Goal: Task Accomplishment & Management: Manage account settings

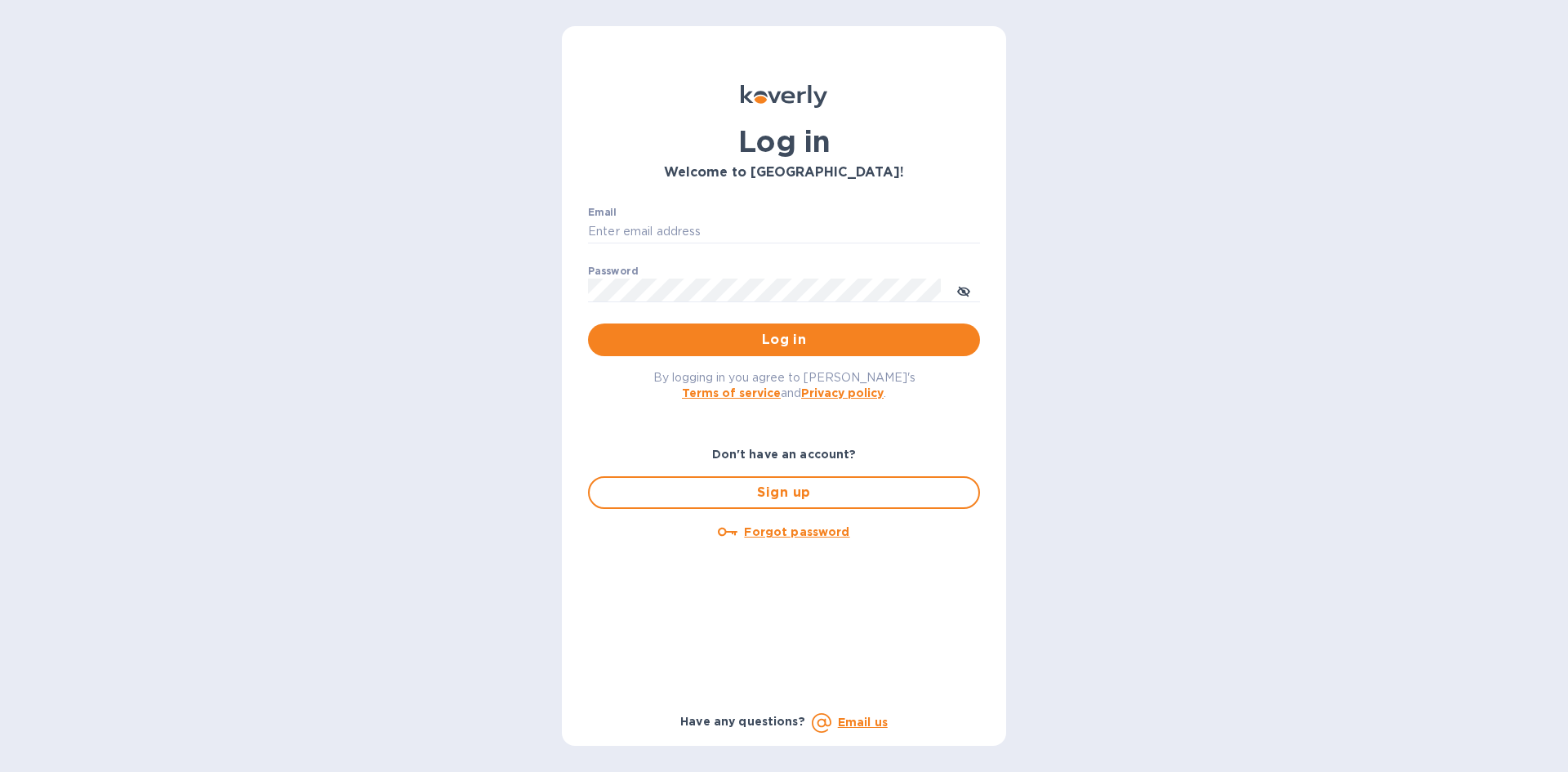
type input "[EMAIL_ADDRESS][DOMAIN_NAME]"
click at [766, 335] on span "Log in" at bounding box center [784, 339] width 366 height 20
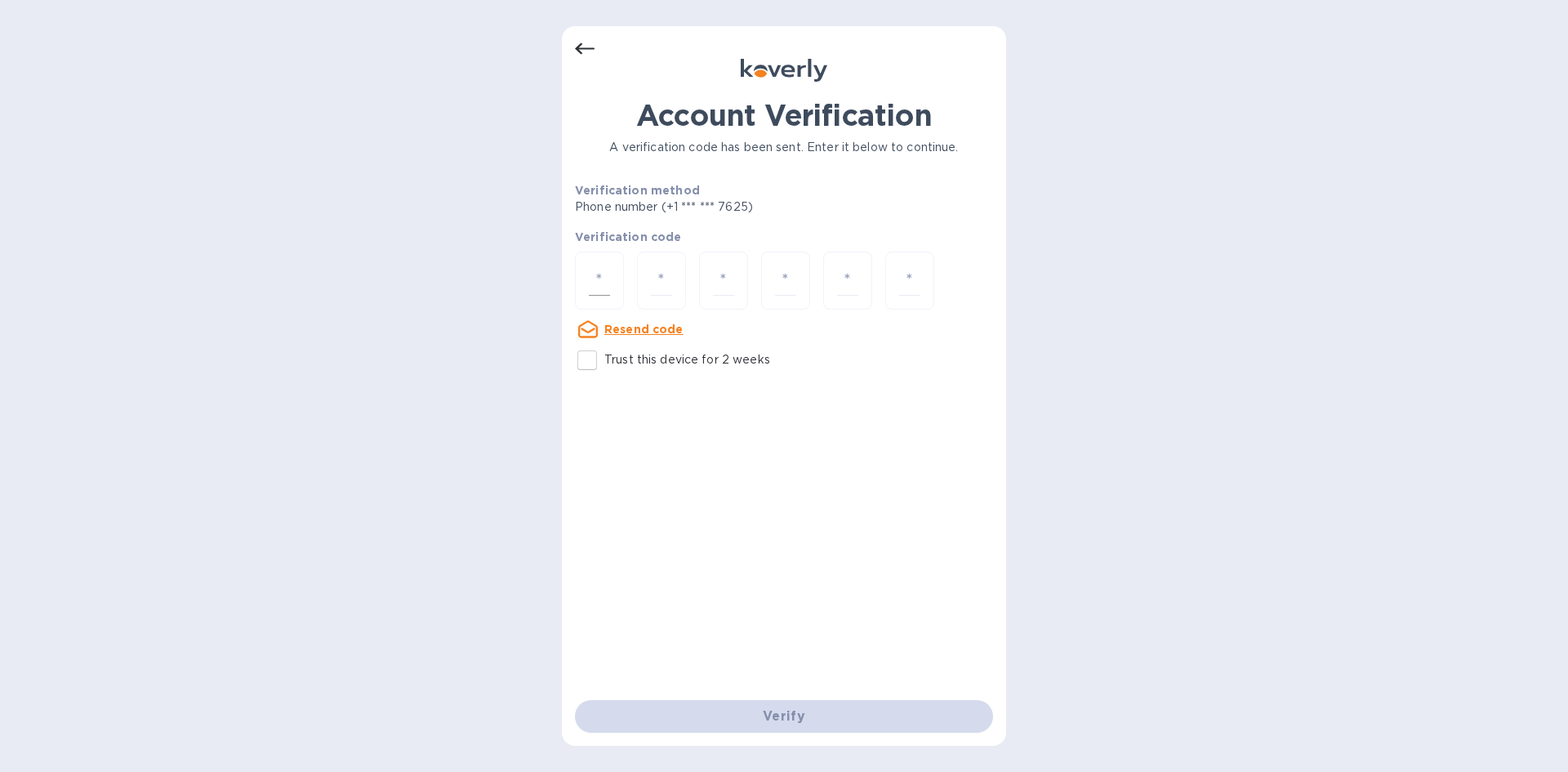
click at [600, 273] on input "number" at bounding box center [599, 281] width 21 height 30
click at [586, 353] on input "Trust this device for 2 weeks" at bounding box center [587, 360] width 34 height 34
checkbox input "true"
click at [600, 273] on input "number" at bounding box center [599, 281] width 21 height 30
type input "9"
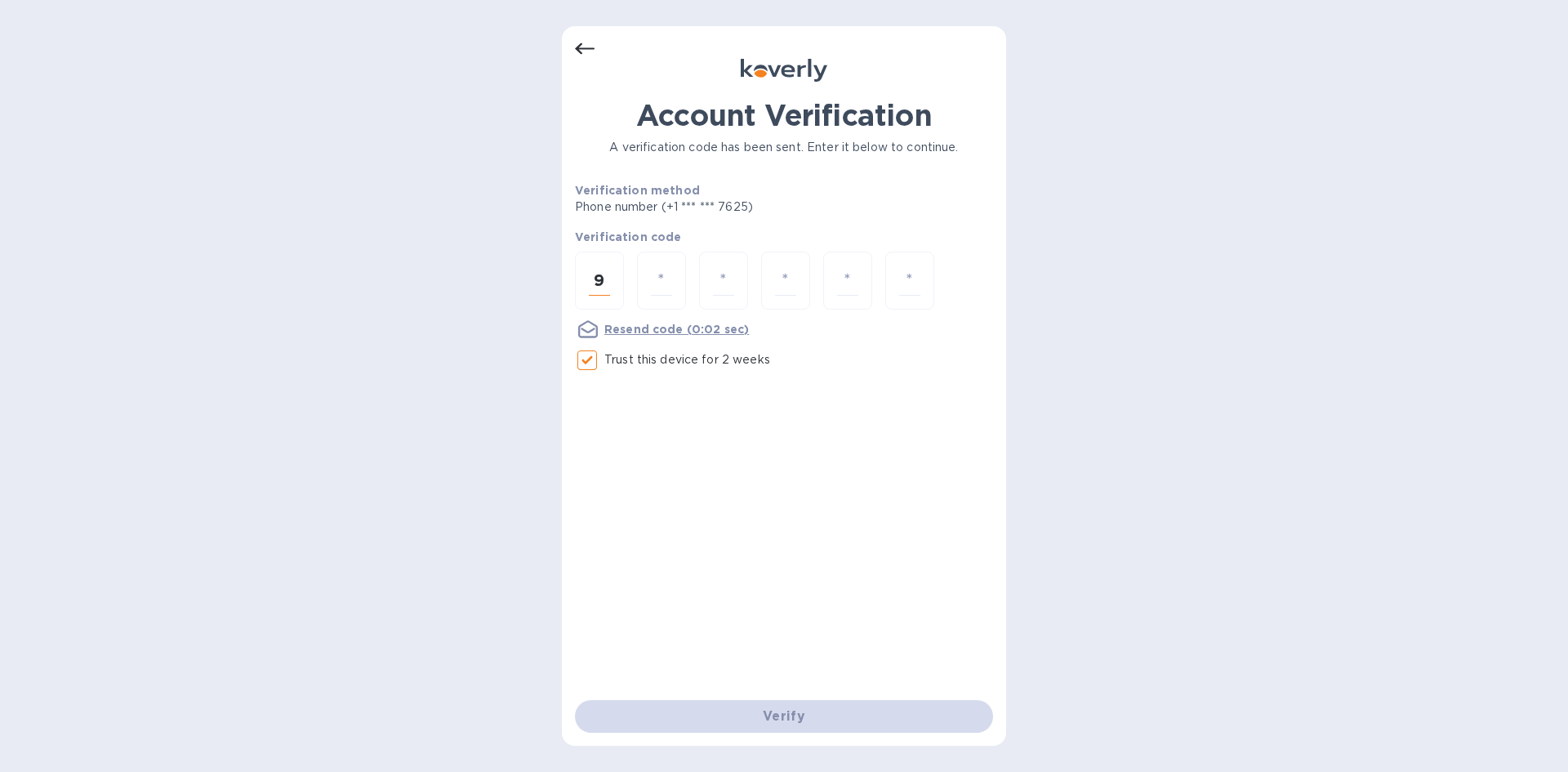
type input "9"
type input "5"
type input "1"
type input "5"
type input "7"
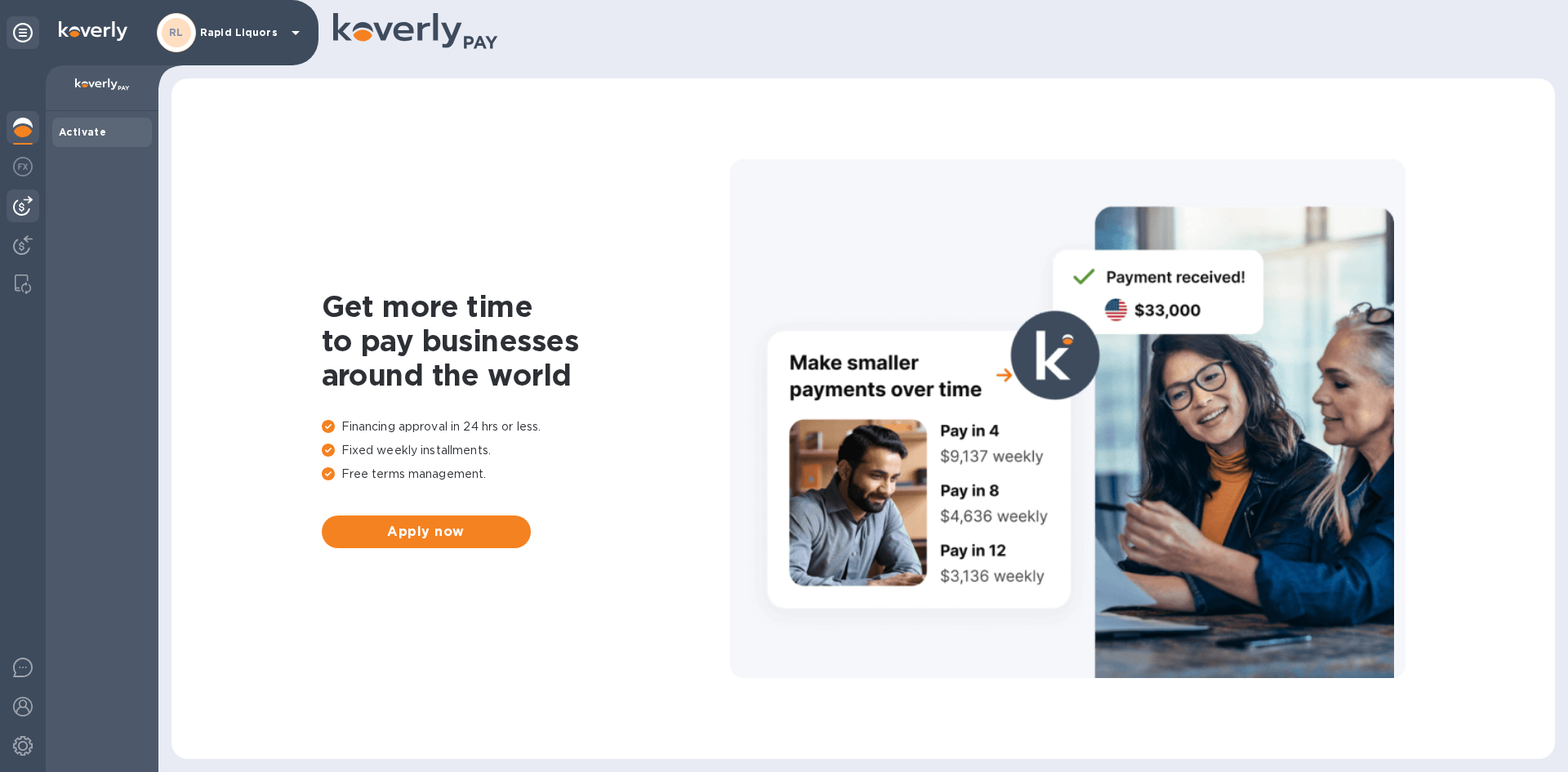
click at [27, 193] on div at bounding box center [22, 205] width 33 height 33
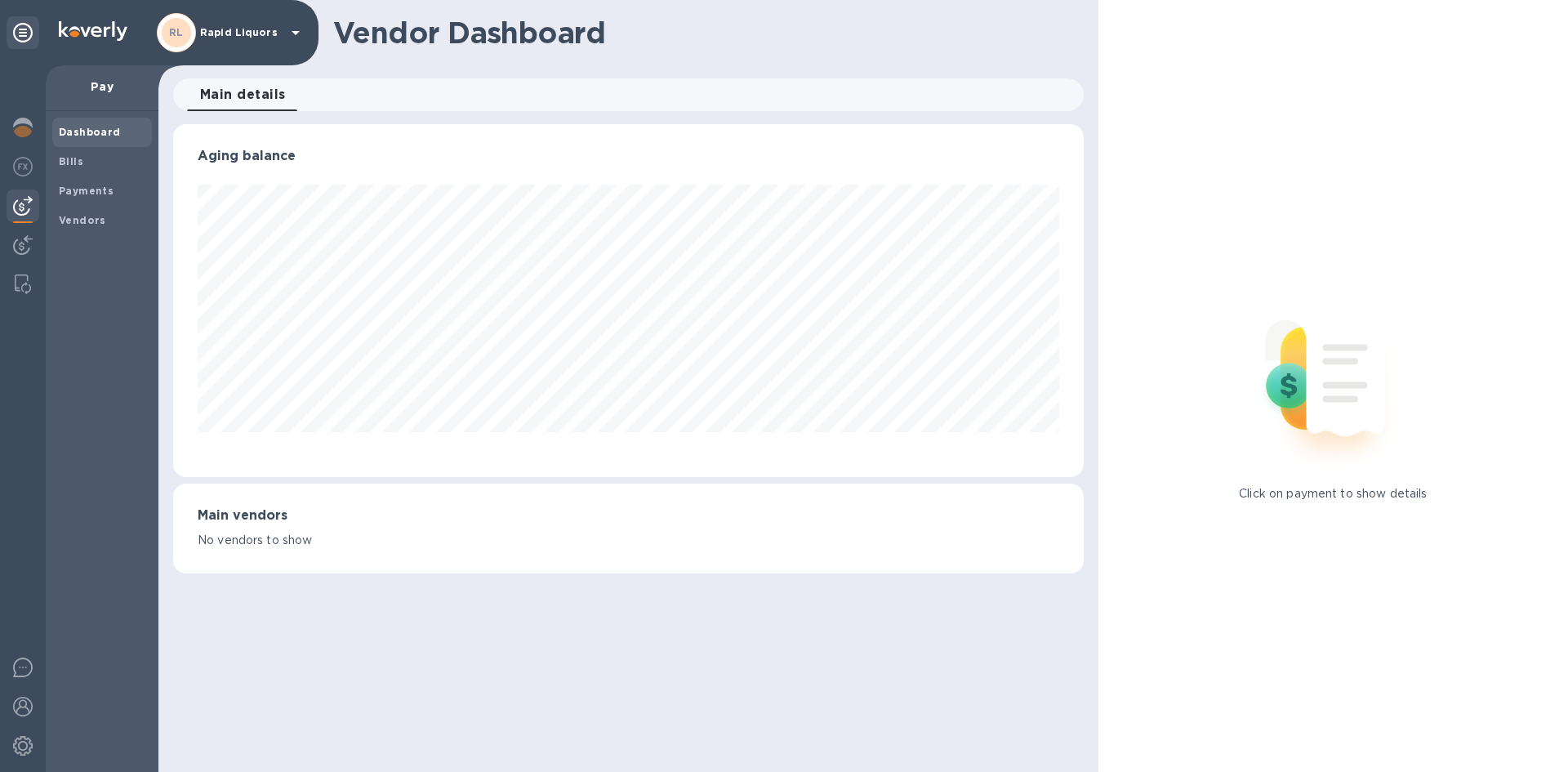
scroll to position [353, 910]
click at [89, 161] on span "Bills" at bounding box center [102, 162] width 87 height 17
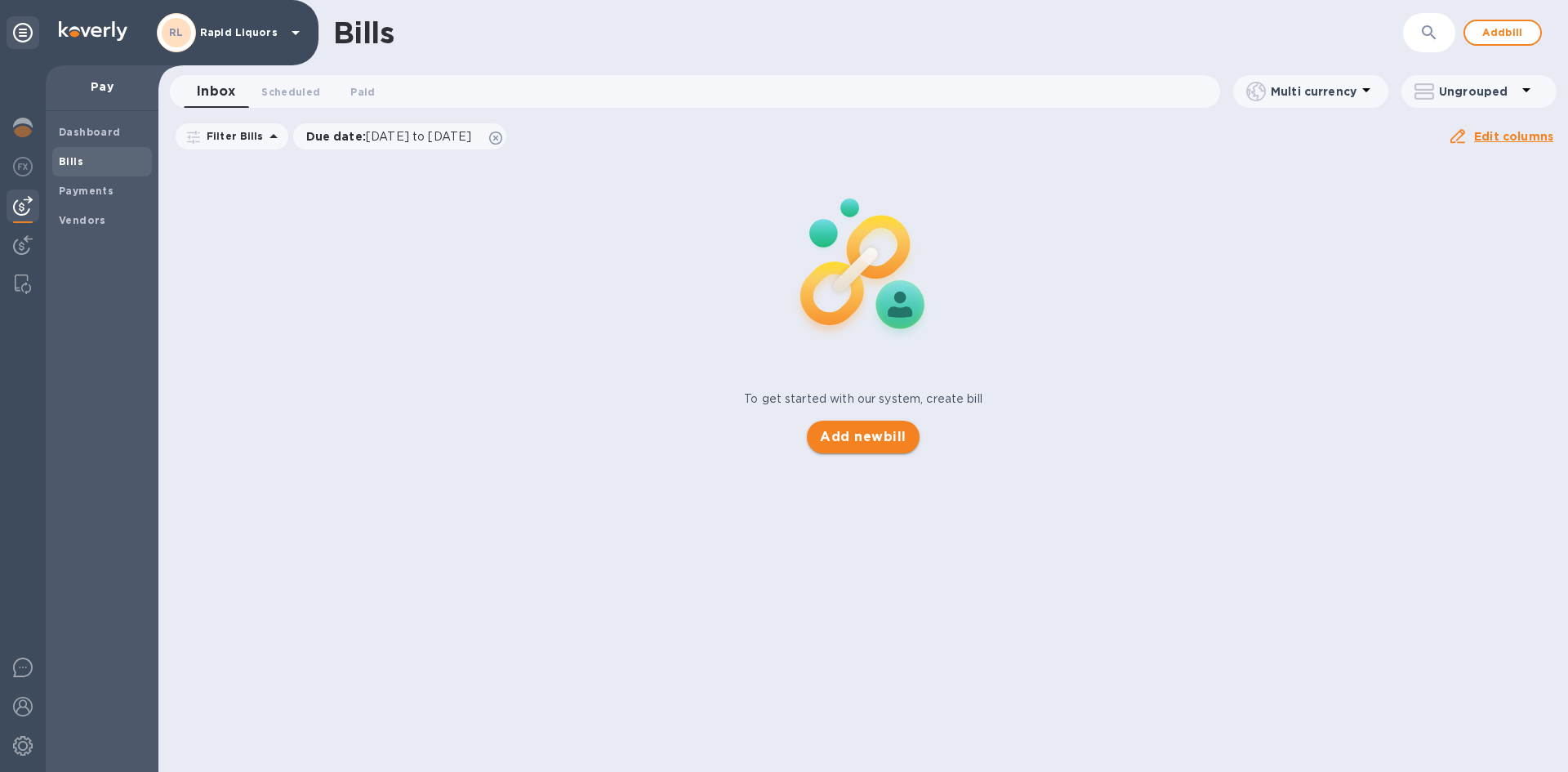
click at [874, 446] on span "Add new bill" at bounding box center [863, 436] width 86 height 20
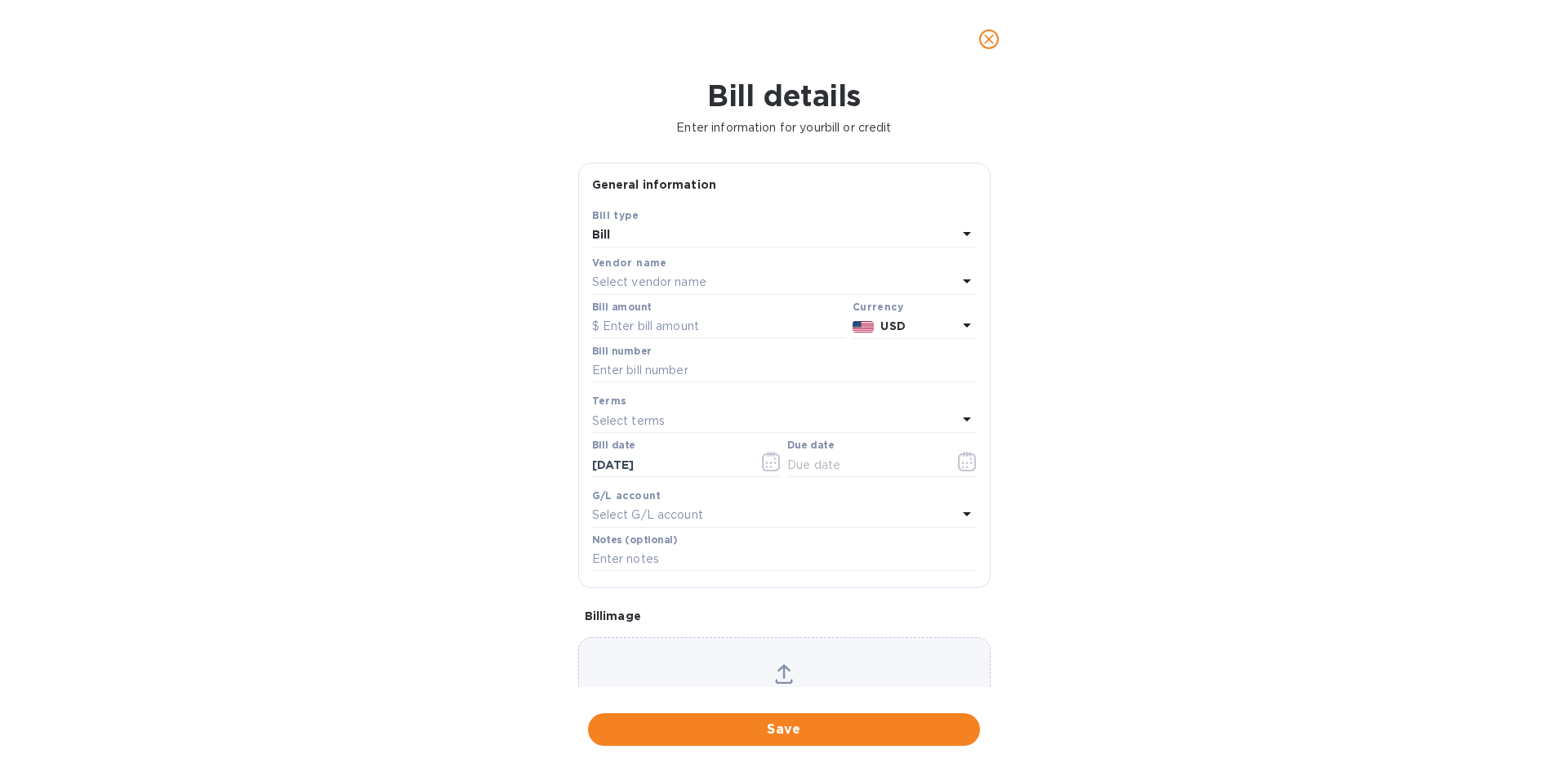
click at [694, 284] on p "Select vendor name" at bounding box center [649, 283] width 115 height 17
click at [661, 381] on p "Zall & Sons" at bounding box center [777, 375] width 346 height 17
click at [653, 327] on input "text" at bounding box center [719, 326] width 254 height 24
type input "3,075.34"
click at [651, 367] on input "text" at bounding box center [784, 371] width 385 height 24
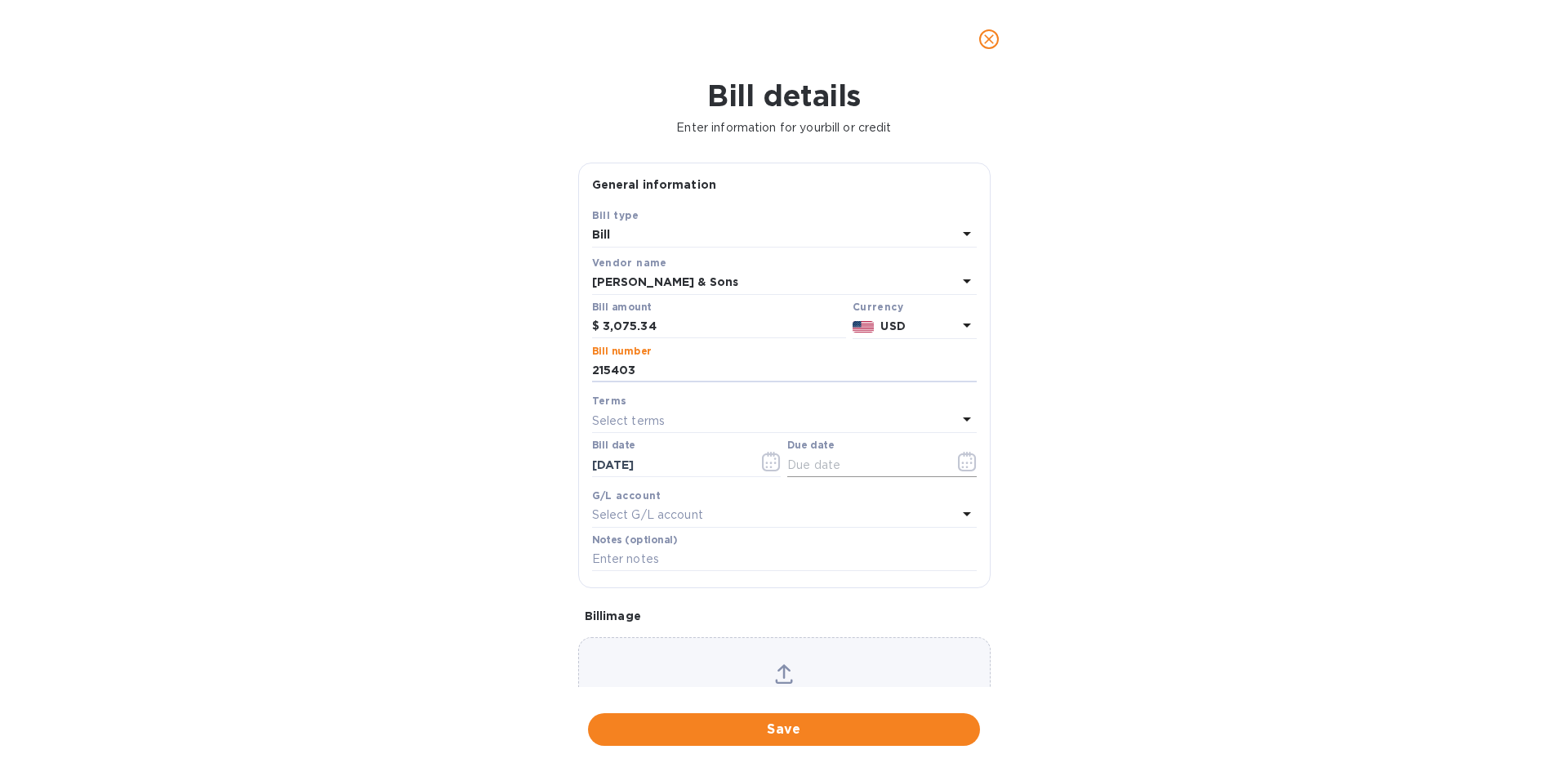
type input "215403"
click at [959, 453] on icon "button" at bounding box center [967, 462] width 18 height 20
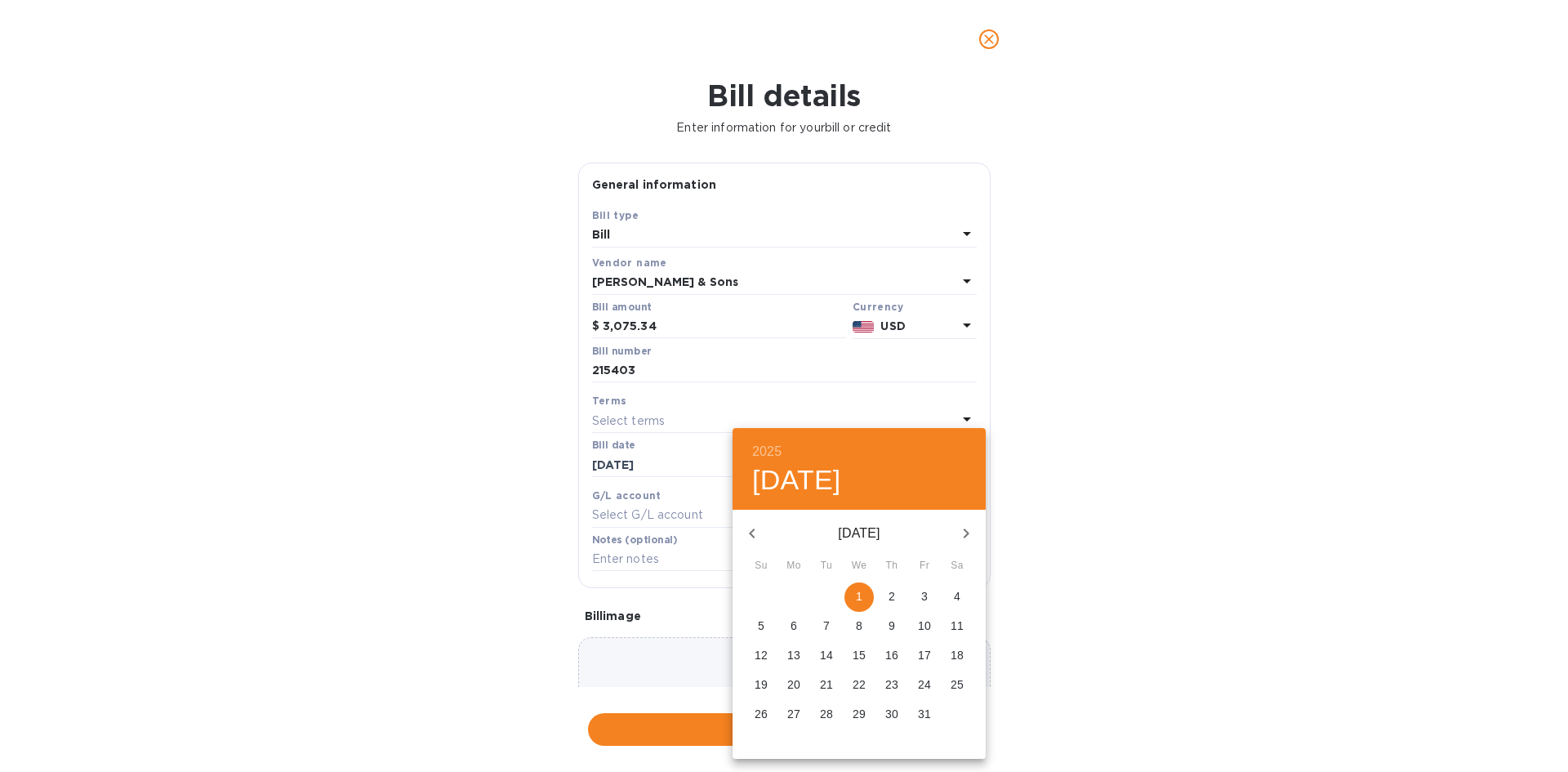
click at [868, 600] on span "1" at bounding box center [860, 597] width 30 height 17
type input "10/01/2025"
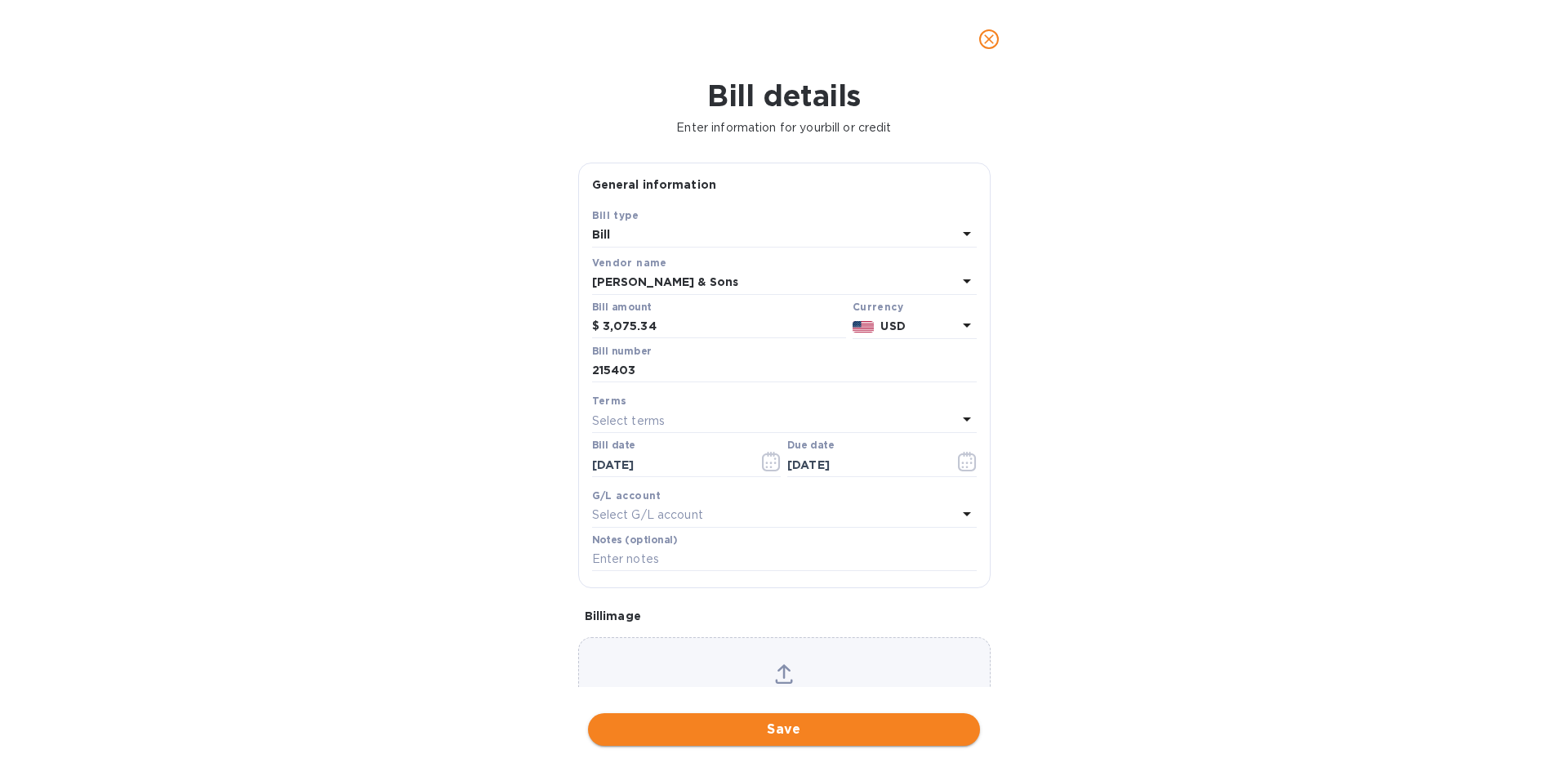
click at [855, 726] on span "Save" at bounding box center [784, 729] width 366 height 20
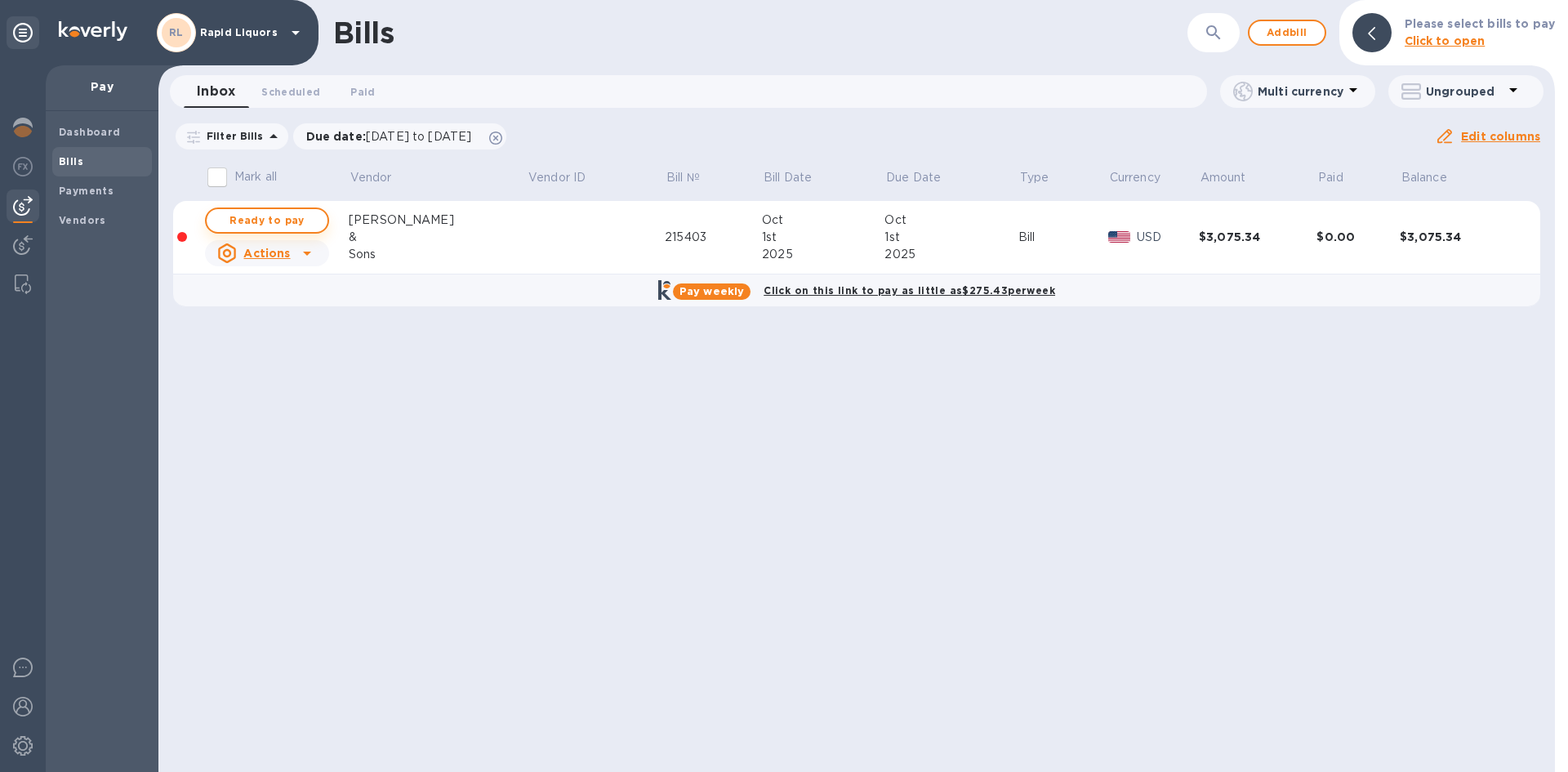
click at [281, 233] on button "Ready to pay" at bounding box center [267, 221] width 124 height 26
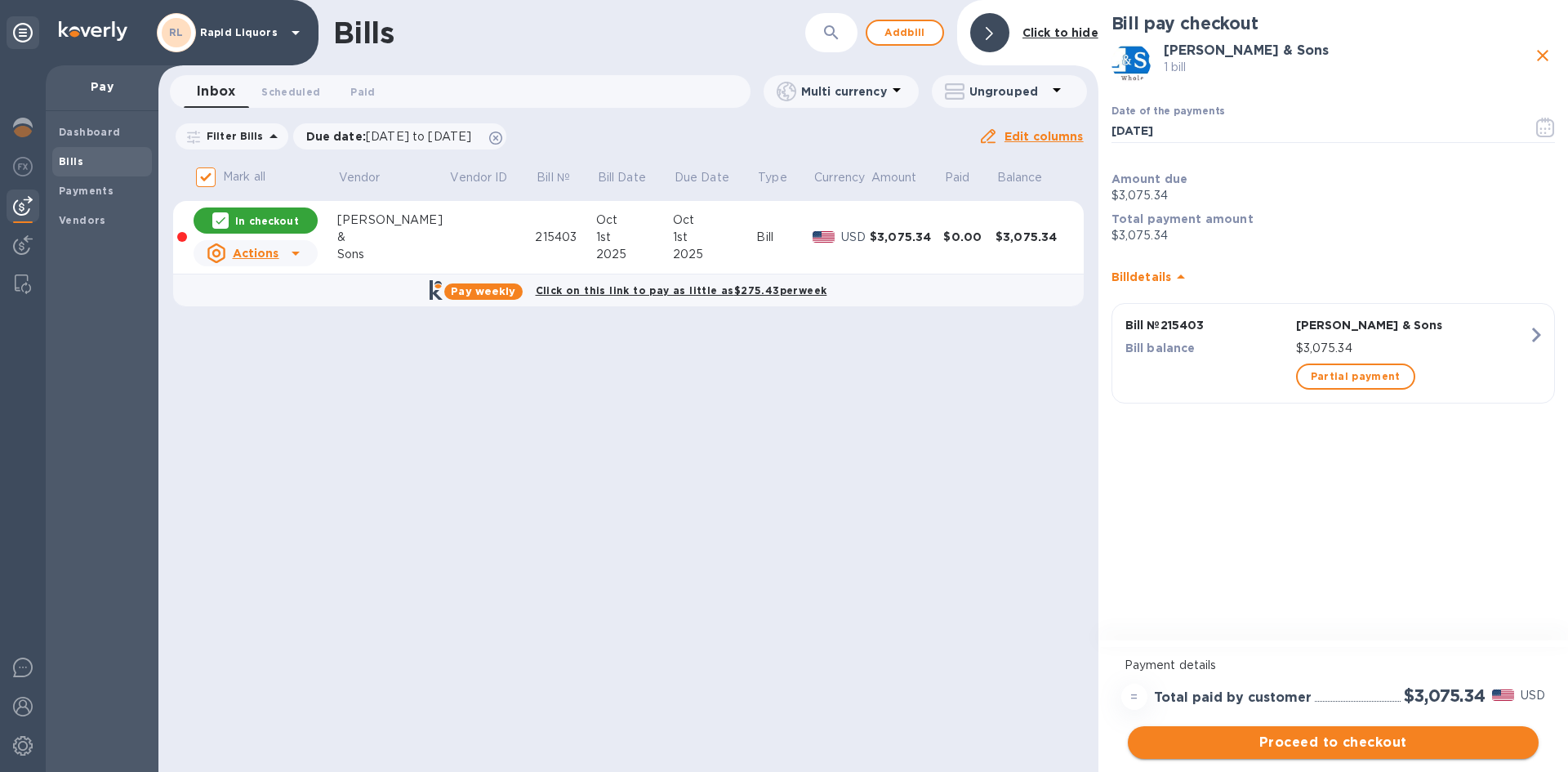
click at [1398, 733] on span "Proceed to checkout" at bounding box center [1333, 742] width 385 height 20
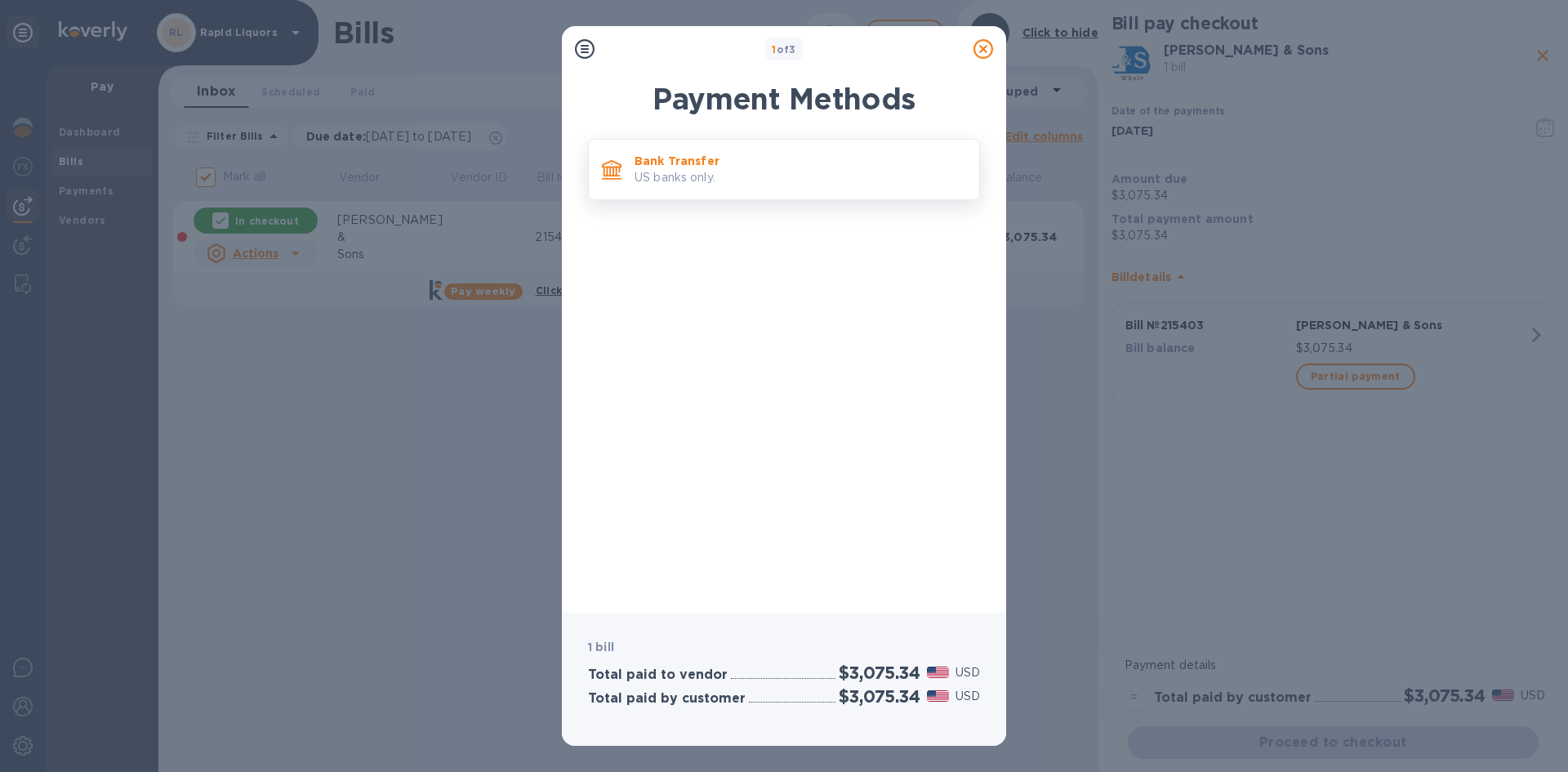
click at [675, 195] on div "Bank Transfer US banks only." at bounding box center [784, 170] width 392 height 62
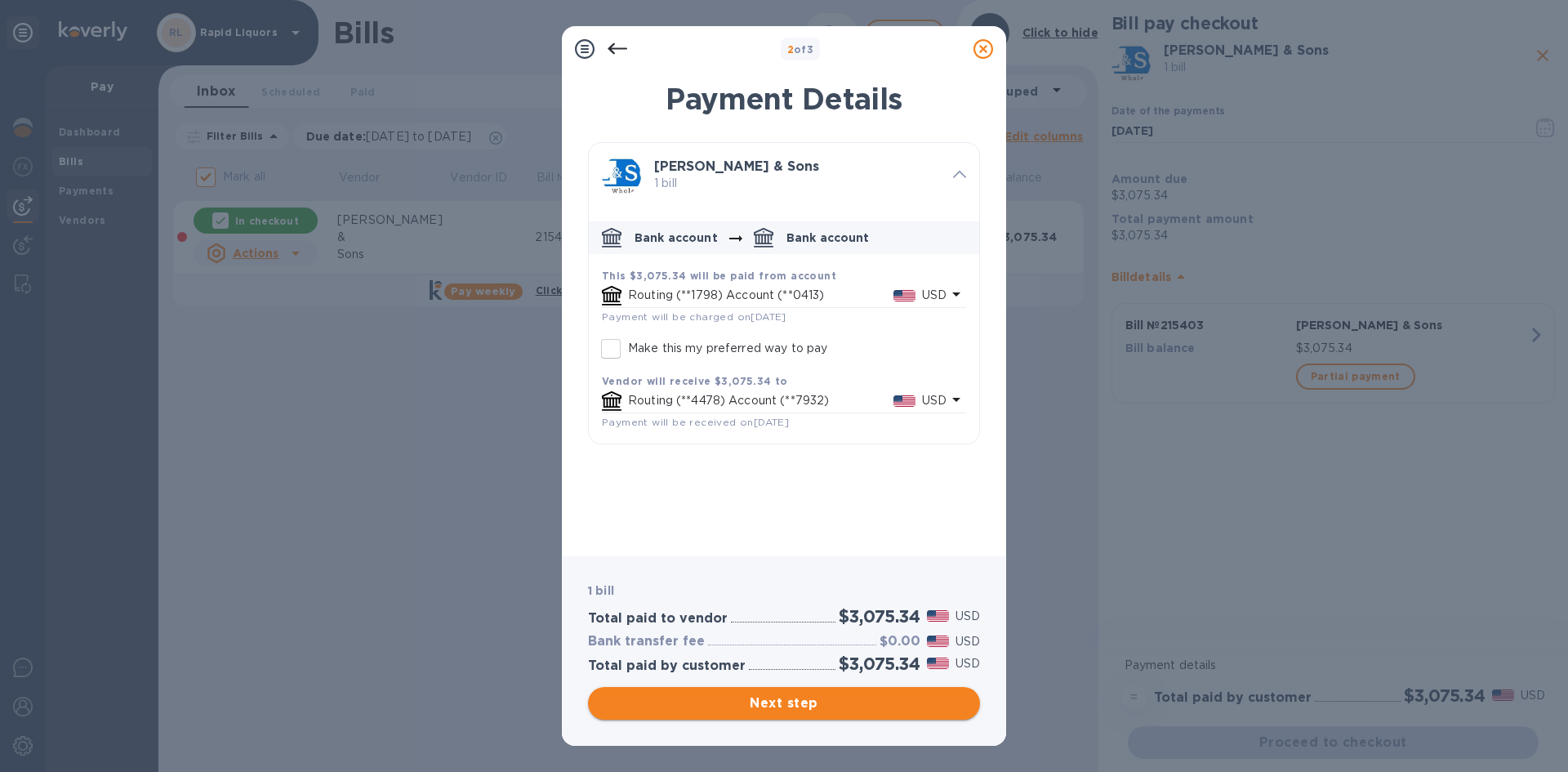
click at [777, 707] on span "Next step" at bounding box center [784, 703] width 366 height 20
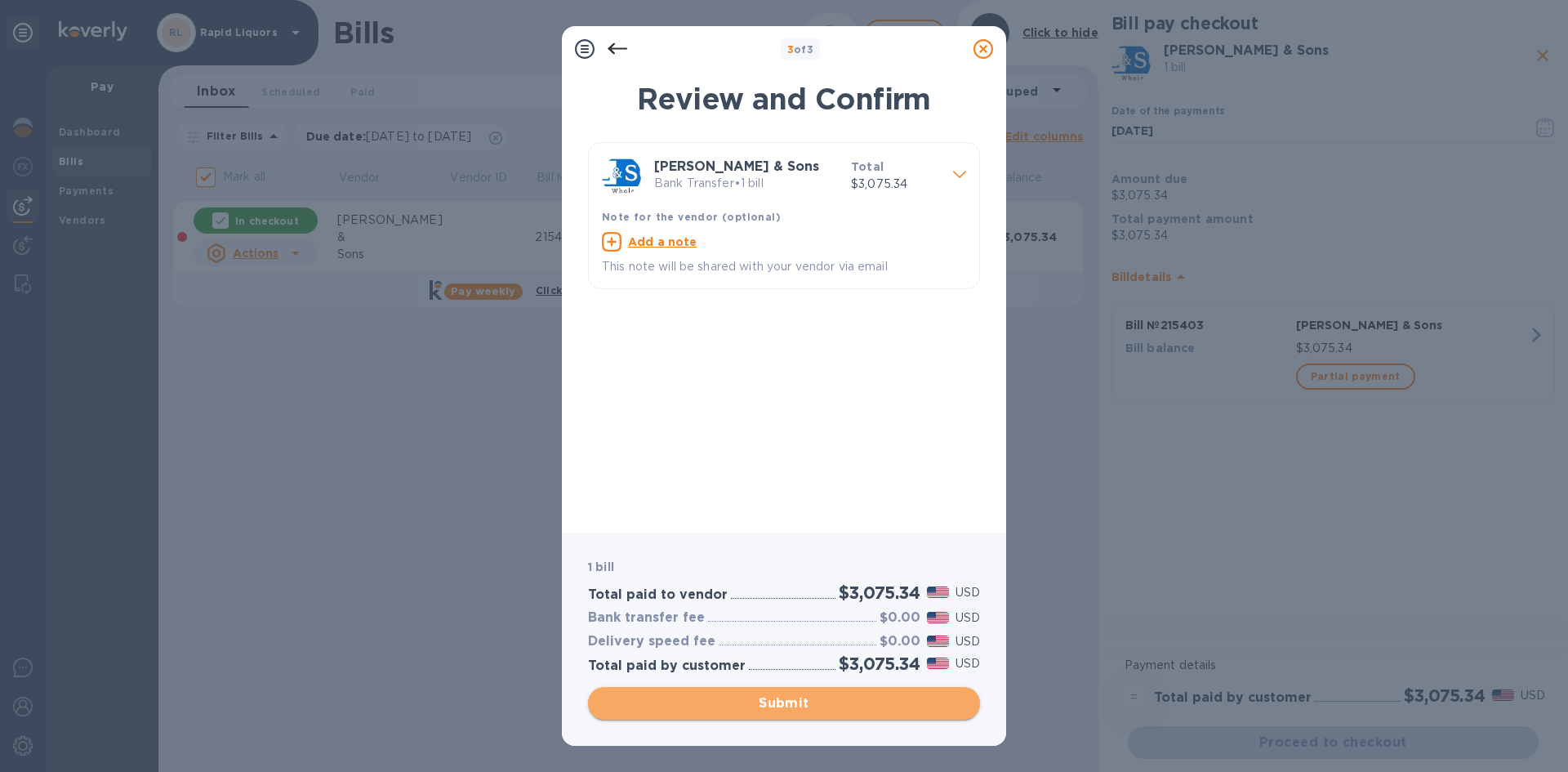
click at [794, 690] on button "Submit" at bounding box center [784, 703] width 392 height 33
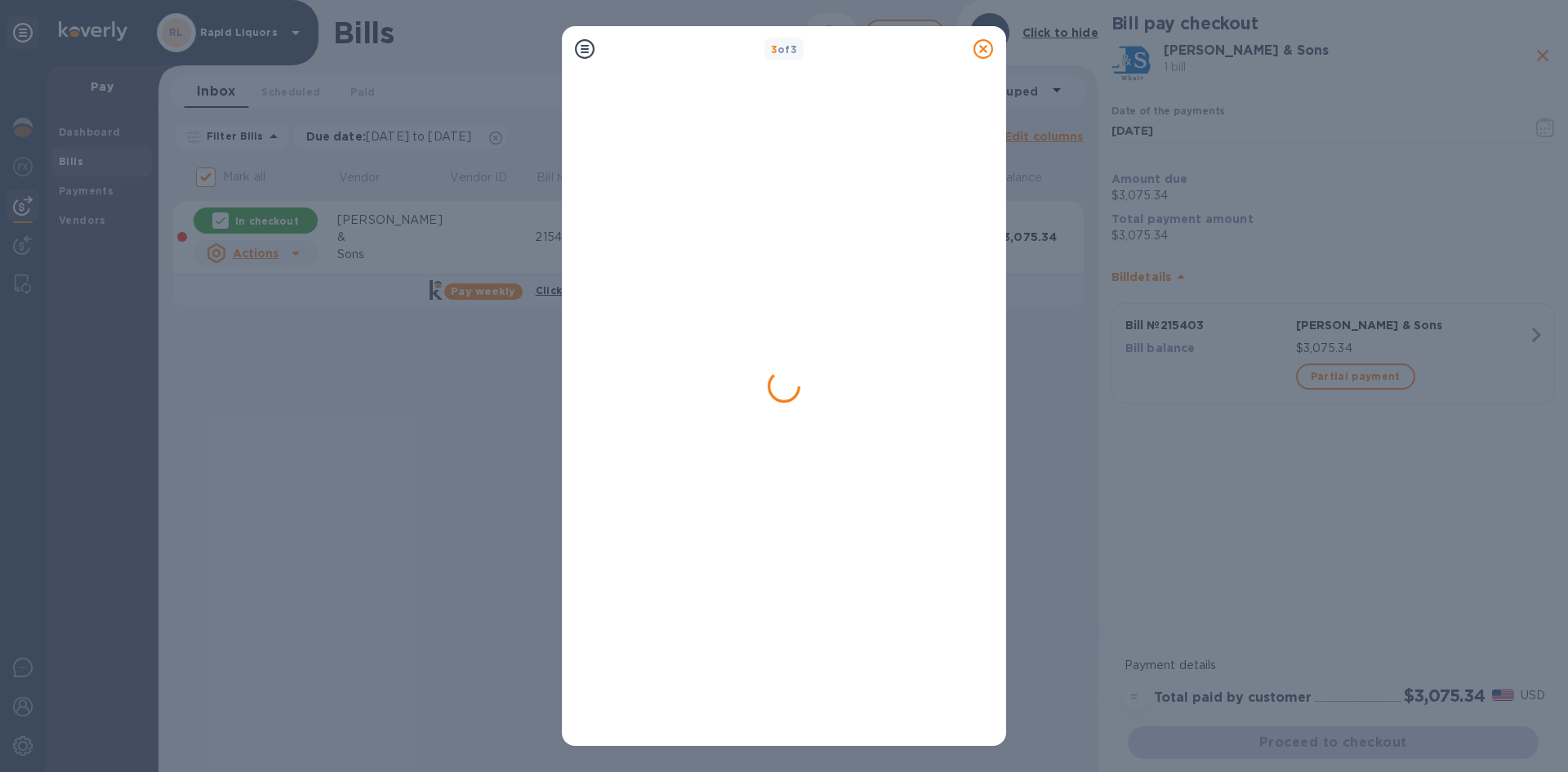
checkbox input "false"
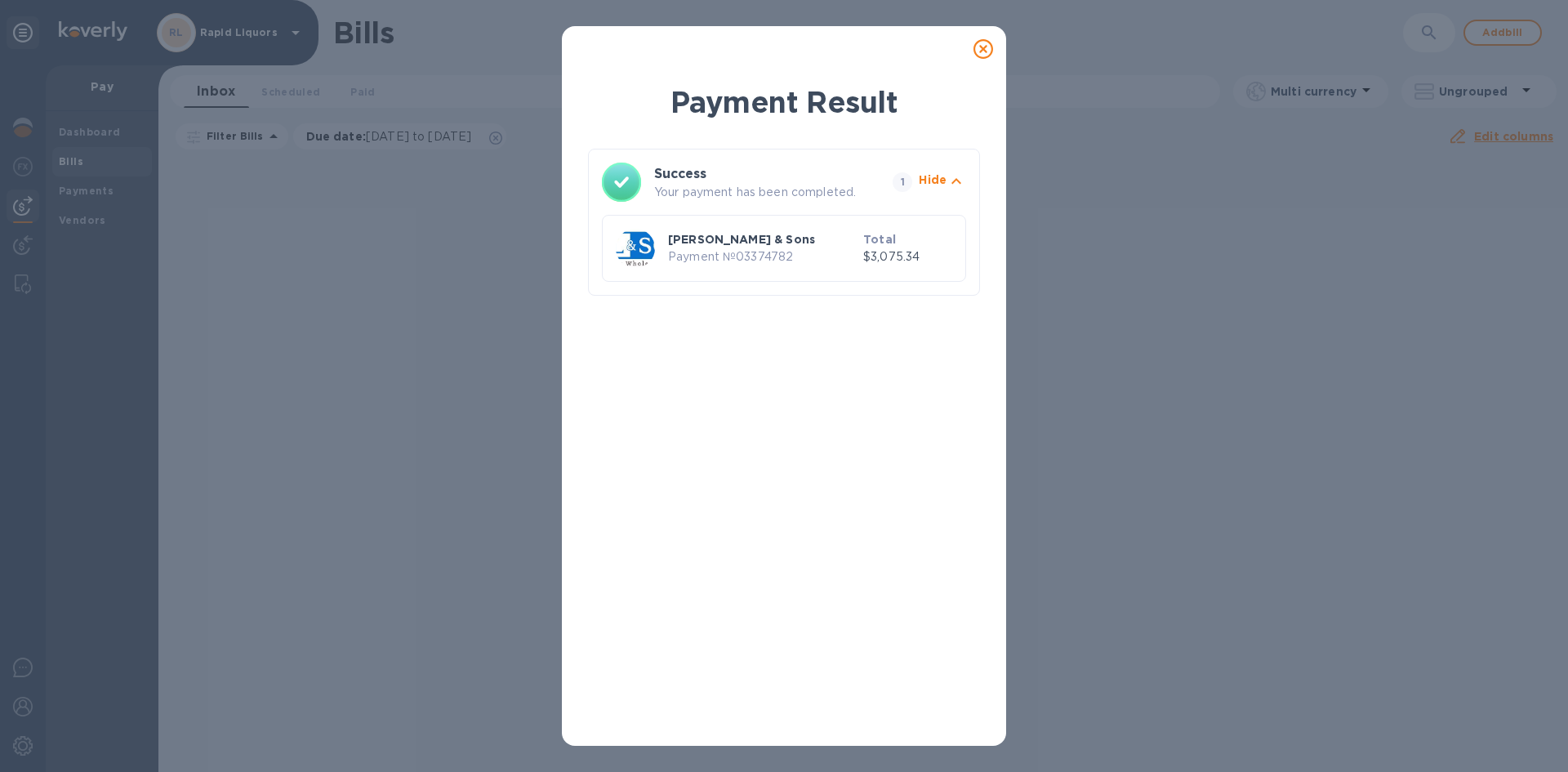
click at [983, 52] on icon at bounding box center [983, 48] width 20 height 20
